Goal: Answer question/provide support: Share knowledge or assist other users

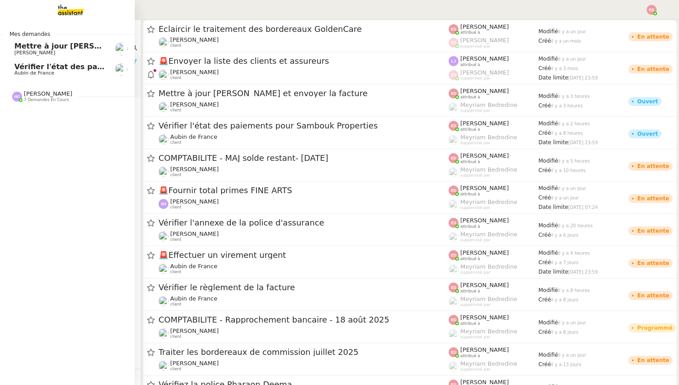
click at [40, 49] on span "Mettre à jour [PERSON_NAME] et envoyer la facture" at bounding box center [119, 46] width 210 height 9
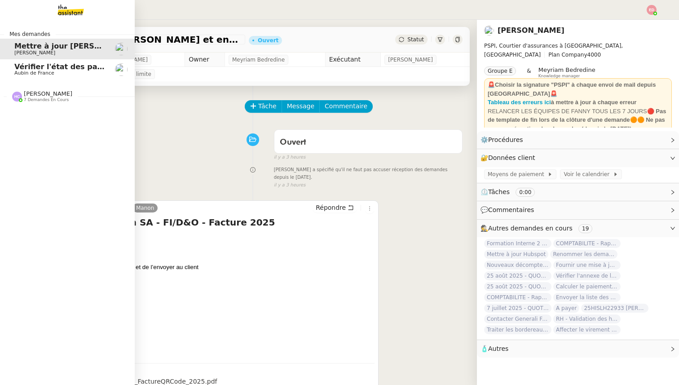
click at [18, 69] on span "Vérifier l'état des paiements pour Sambouk Properties" at bounding box center [124, 66] width 221 height 9
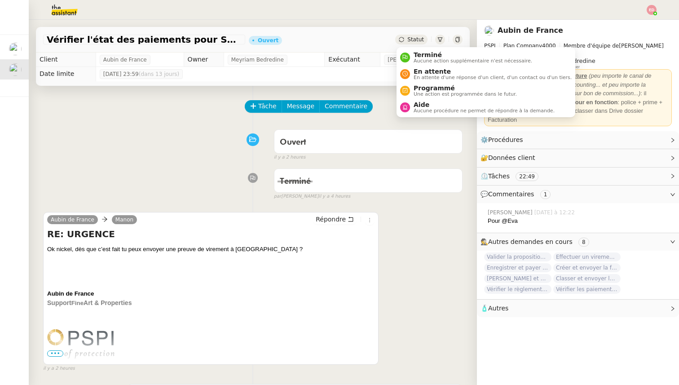
click at [418, 37] on span "Statut" at bounding box center [415, 39] width 17 height 6
click at [427, 92] on span "Une action est programmée dans le futur." at bounding box center [464, 94] width 103 height 5
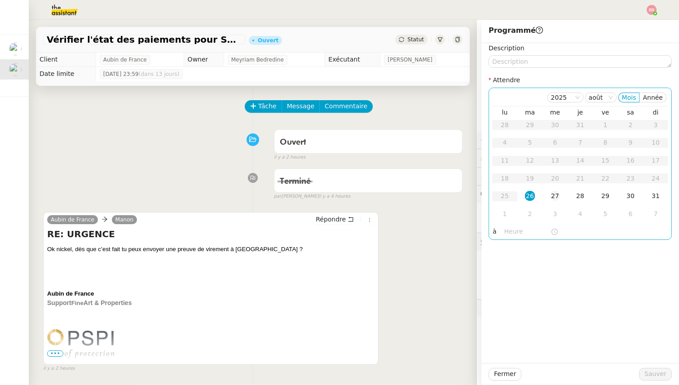
click at [550, 195] on div "27" at bounding box center [555, 196] width 10 height 10
click at [655, 374] on span "Sauver" at bounding box center [655, 373] width 22 height 10
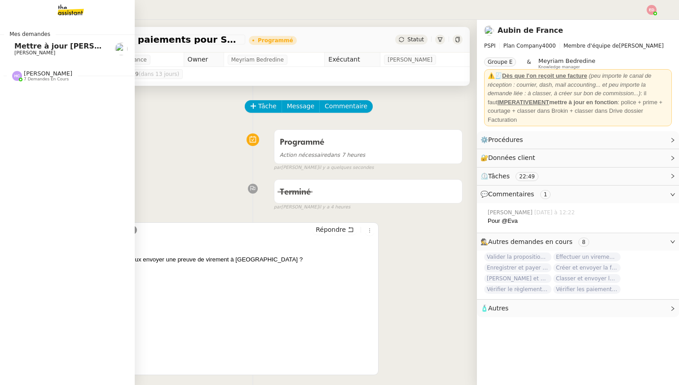
click at [18, 46] on span "Mettre à jour [PERSON_NAME] et envoyer la facture" at bounding box center [119, 46] width 210 height 9
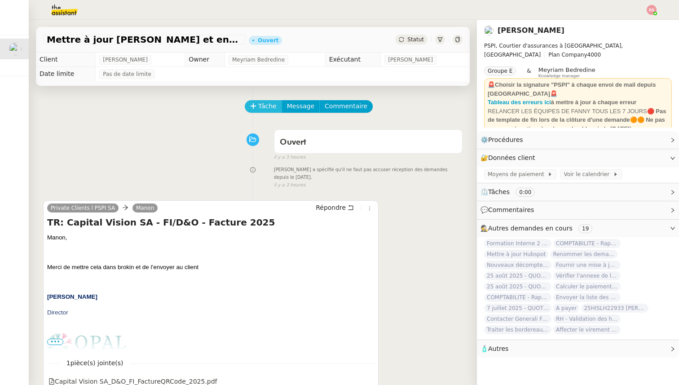
click at [265, 107] on span "Tâche" at bounding box center [267, 106] width 18 height 10
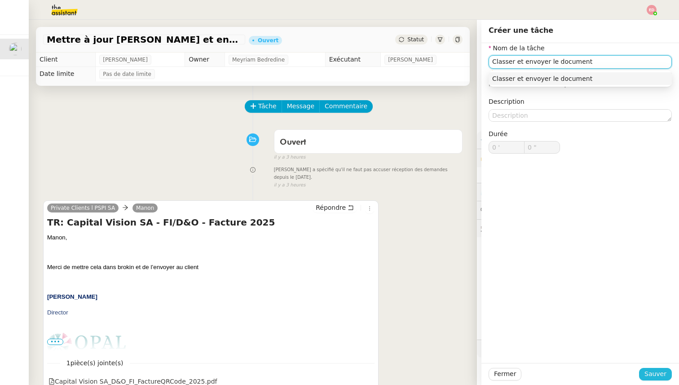
type input "Classer et envoyer le document"
click at [653, 373] on span "Sauver" at bounding box center [655, 373] width 22 height 10
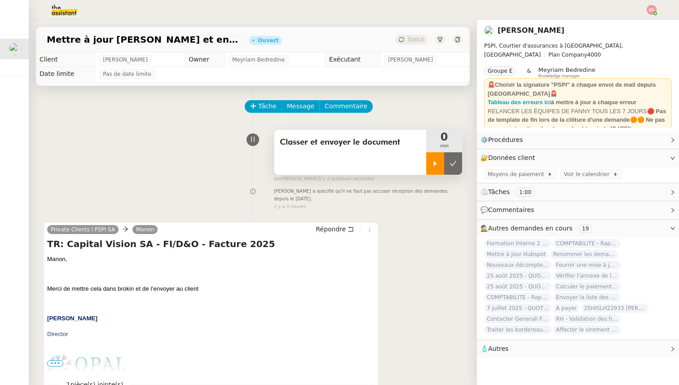
click at [433, 172] on div at bounding box center [435, 163] width 18 height 22
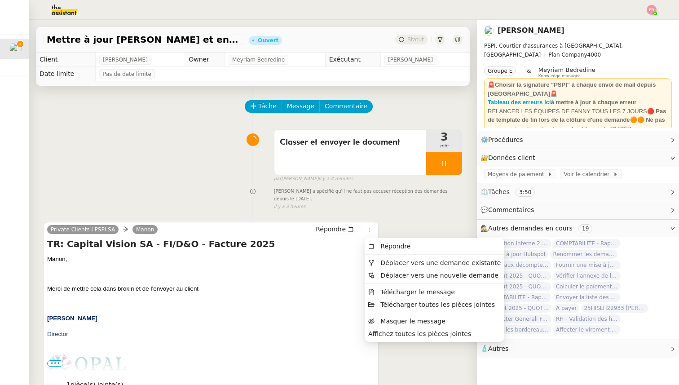
click at [371, 229] on icon at bounding box center [369, 229] width 5 height 5
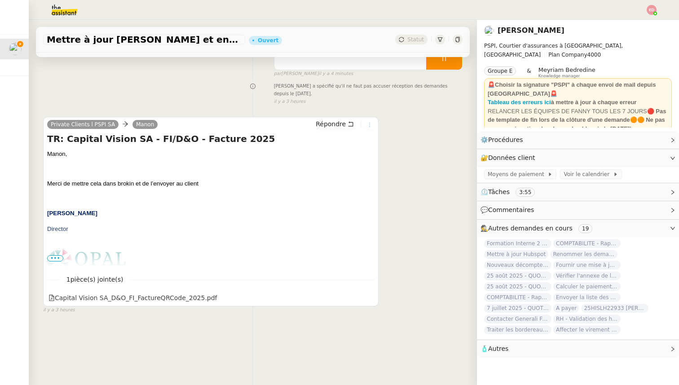
scroll to position [114, 0]
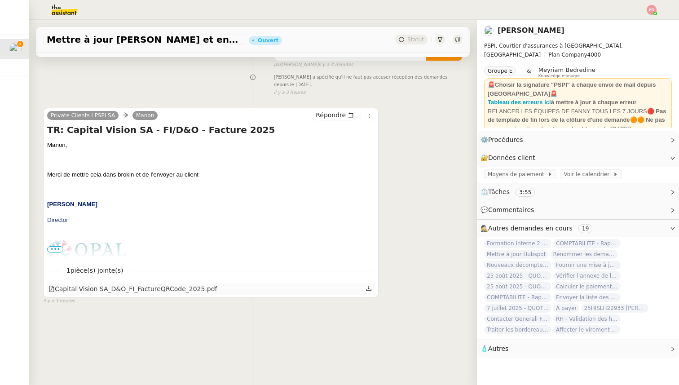
click at [368, 289] on icon at bounding box center [368, 288] width 6 height 6
click at [123, 289] on div "Capital Vision SA_D&O_FI_FactureQRCode_2025.pdf" at bounding box center [132, 289] width 169 height 10
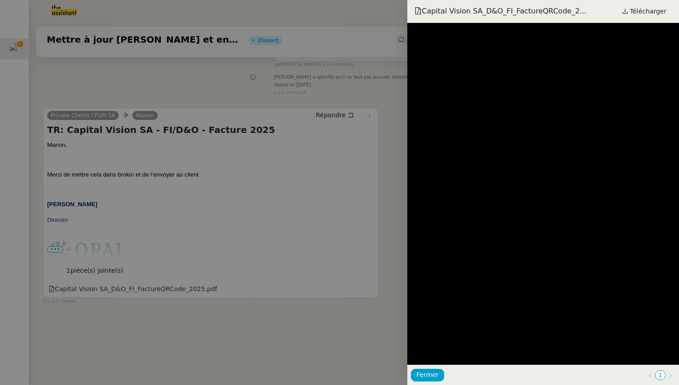
click at [123, 313] on div at bounding box center [339, 192] width 679 height 385
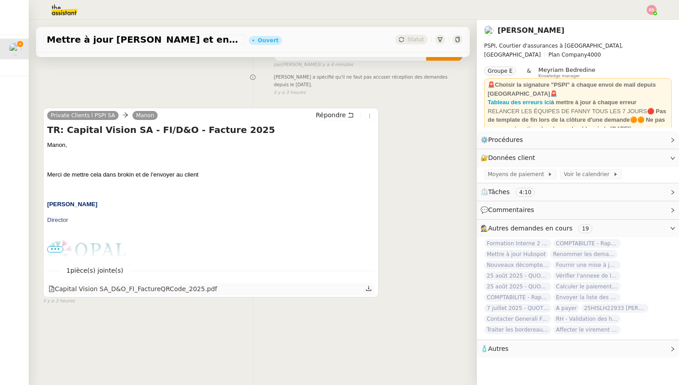
click at [369, 287] on icon at bounding box center [368, 288] width 6 height 6
click at [334, 113] on span "Répondre" at bounding box center [330, 114] width 30 height 9
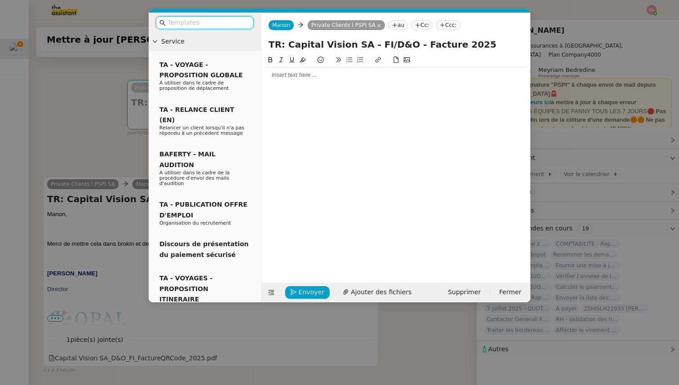
click at [296, 77] on div at bounding box center [396, 75] width 262 height 8
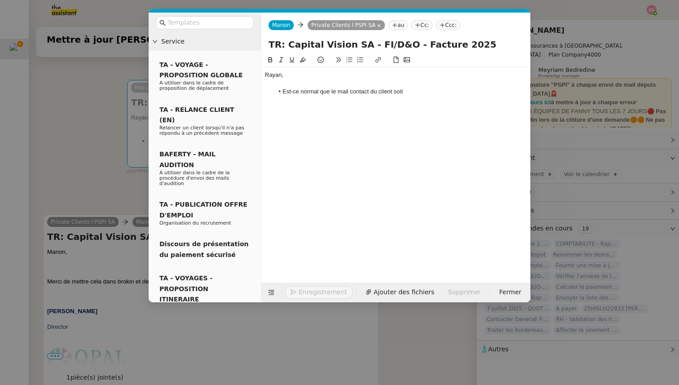
scroll to position [0, 0]
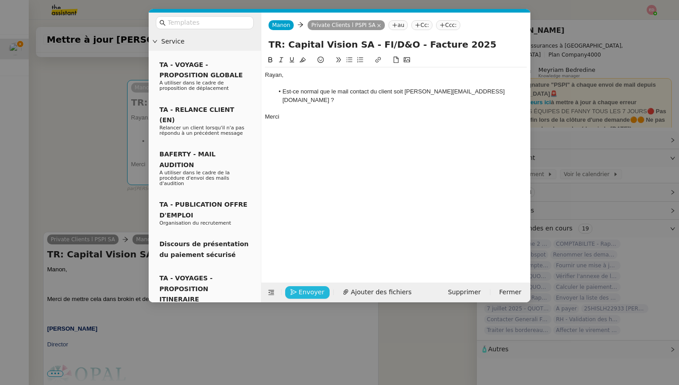
click at [306, 294] on span "Envoyer" at bounding box center [311, 292] width 26 height 10
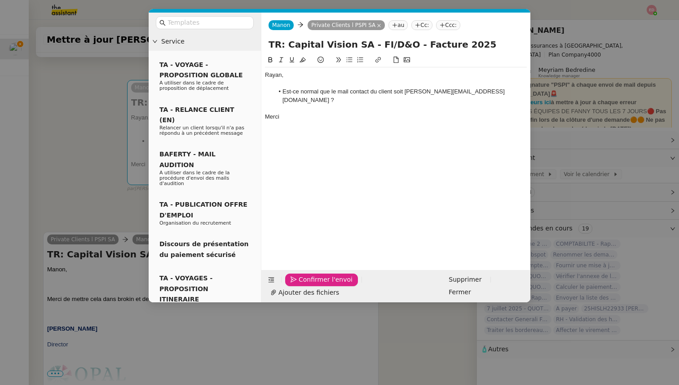
click at [306, 285] on span "Confirmer l'envoi" at bounding box center [325, 279] width 54 height 10
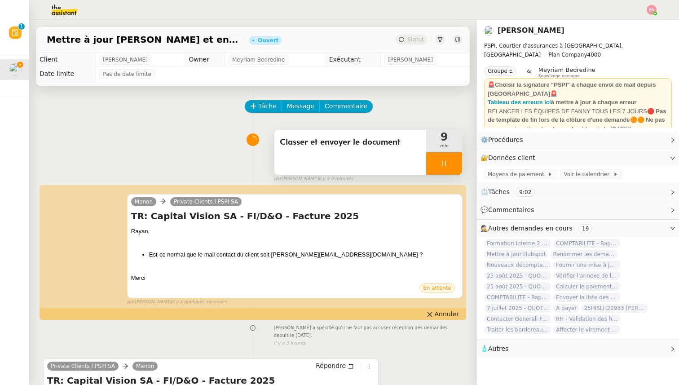
click at [452, 169] on div at bounding box center [444, 163] width 36 height 22
click at [452, 169] on button at bounding box center [453, 163] width 18 height 22
click at [421, 40] on span "Statut" at bounding box center [415, 39] width 17 height 6
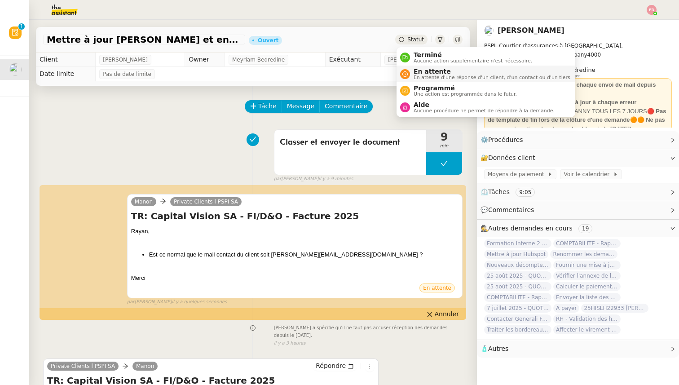
click at [427, 75] on span "En attente d'une réponse d'un client, d'un contact ou d'un tiers." at bounding box center [492, 77] width 158 height 5
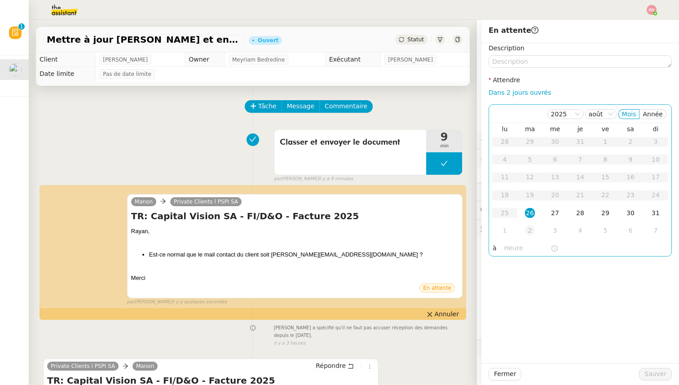
click at [527, 228] on div "2" at bounding box center [530, 230] width 10 height 10
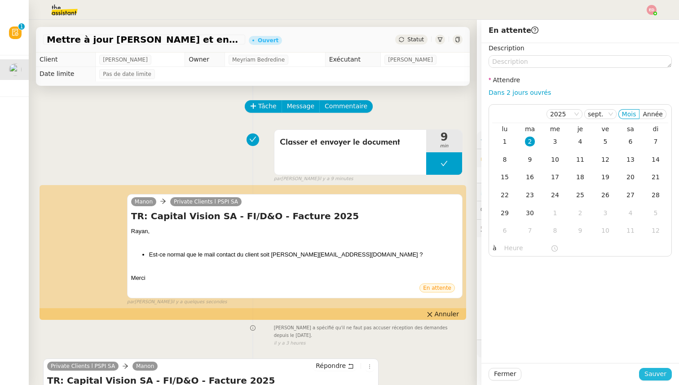
click at [653, 370] on span "Sauver" at bounding box center [655, 373] width 22 height 10
